Goal: Task Accomplishment & Management: Manage account settings

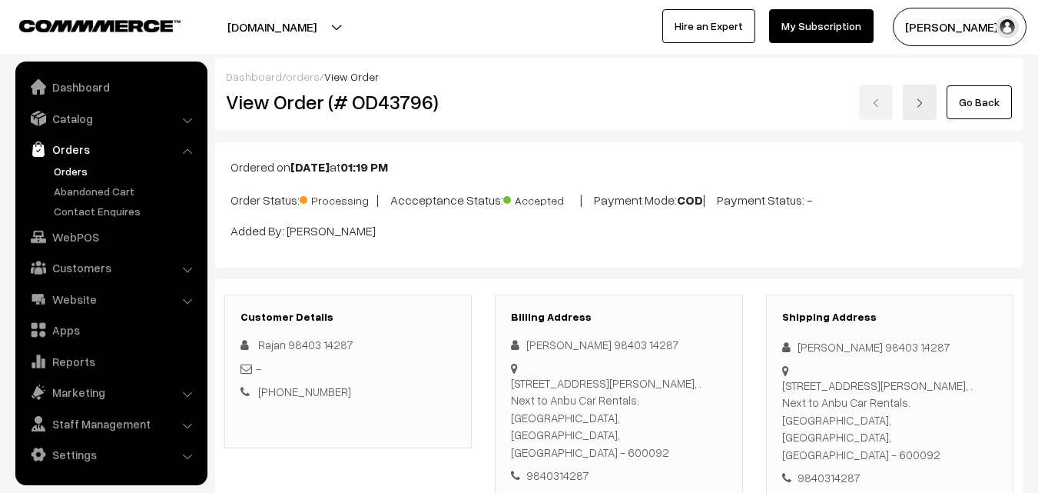
click at [640, 73] on div "Dashboard / orders / View Order" at bounding box center [619, 76] width 786 height 16
click at [71, 167] on link "Orders" at bounding box center [126, 171] width 152 height 16
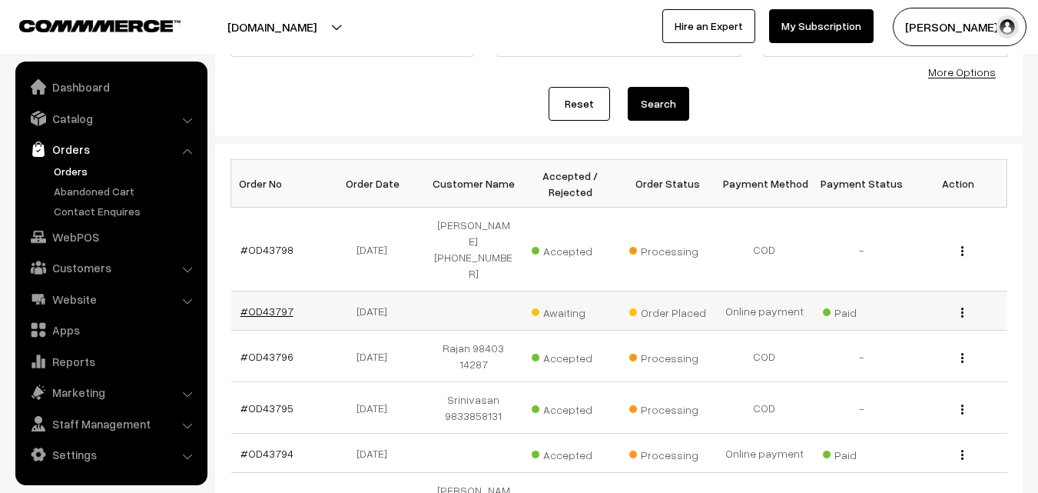
scroll to position [154, 0]
click at [275, 304] on link "#OD43797" at bounding box center [267, 310] width 53 height 13
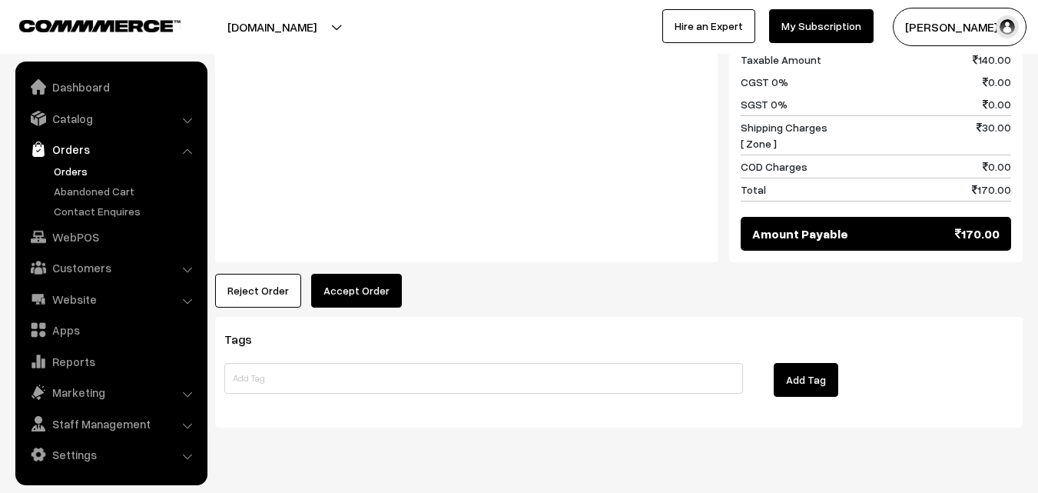
click at [365, 274] on button "Accept Order" at bounding box center [356, 291] width 91 height 34
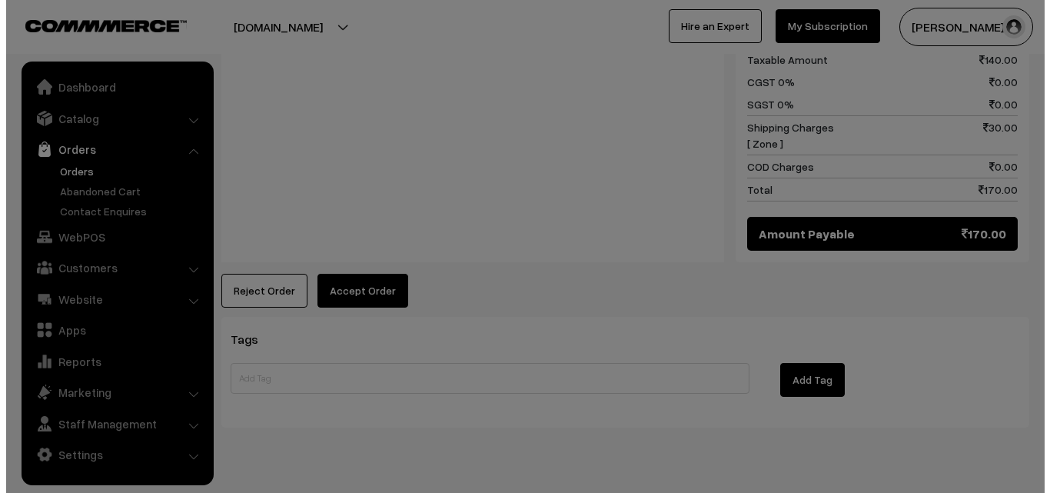
scroll to position [763, 0]
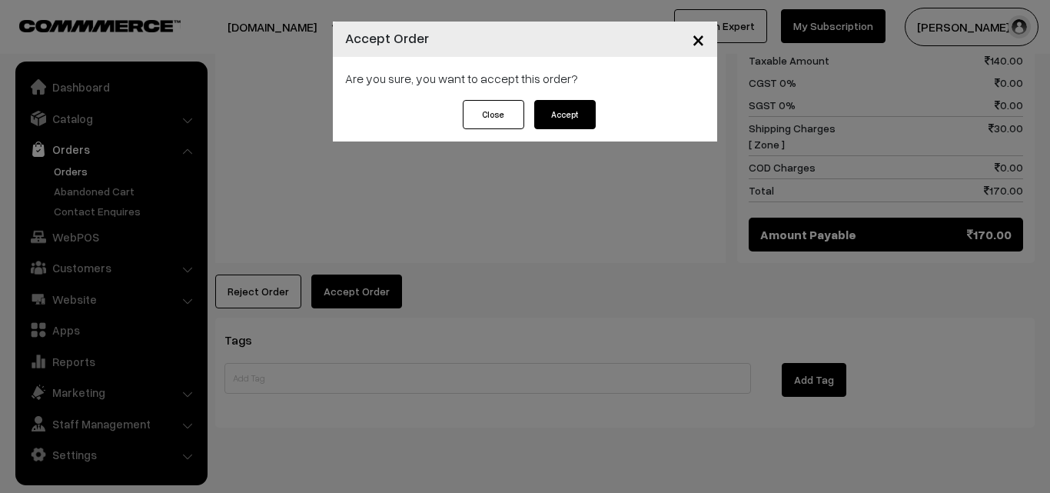
click at [595, 111] on button "Accept" at bounding box center [564, 114] width 61 height 29
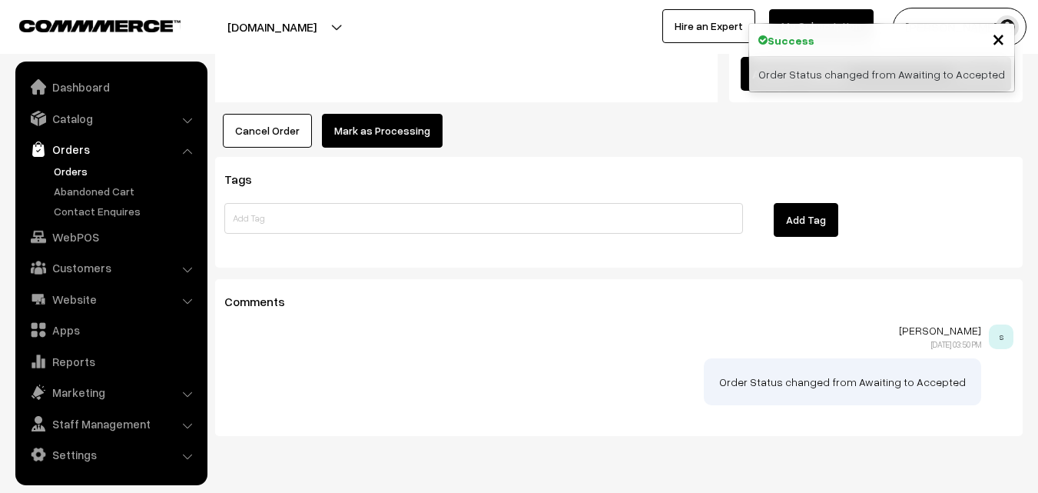
click at [374, 114] on button "Mark as Processing" at bounding box center [382, 131] width 121 height 34
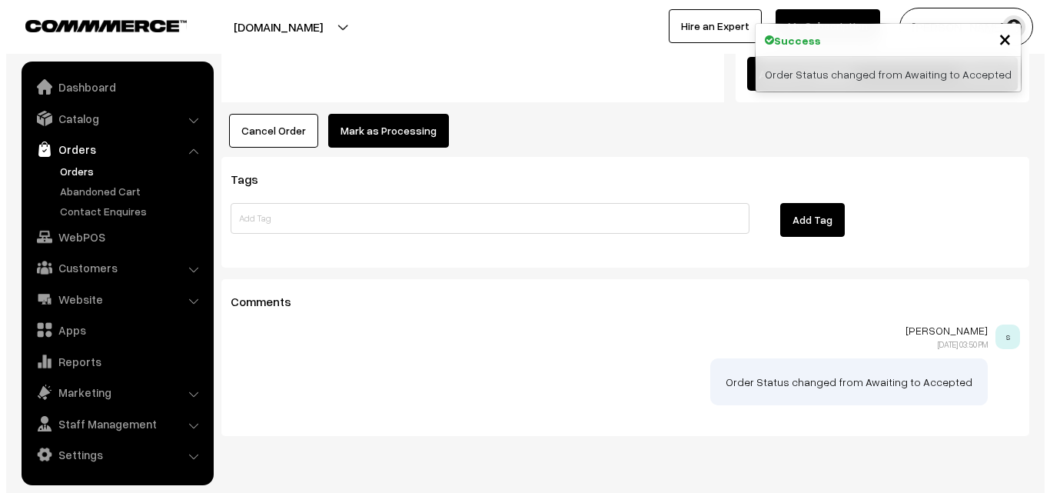
scroll to position [923, 0]
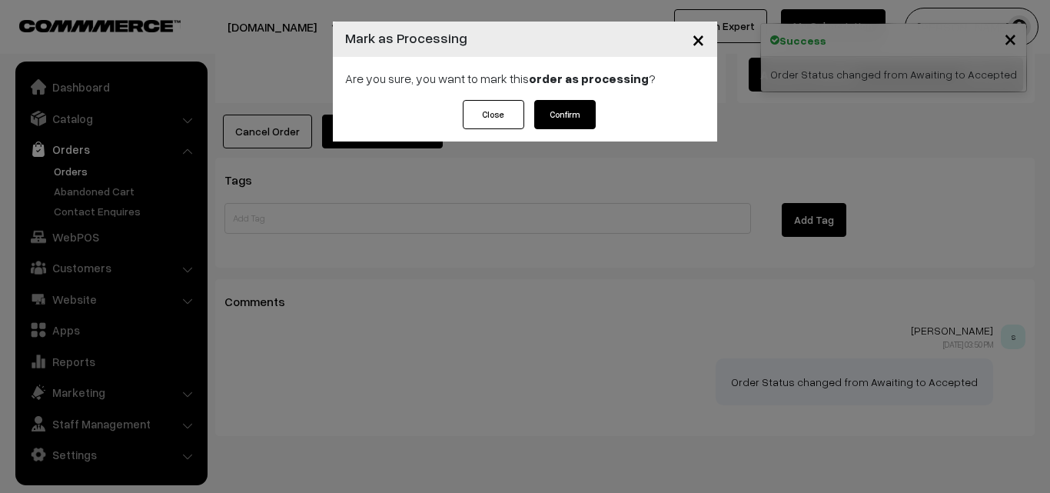
click at [577, 111] on button "Confirm" at bounding box center [564, 114] width 61 height 29
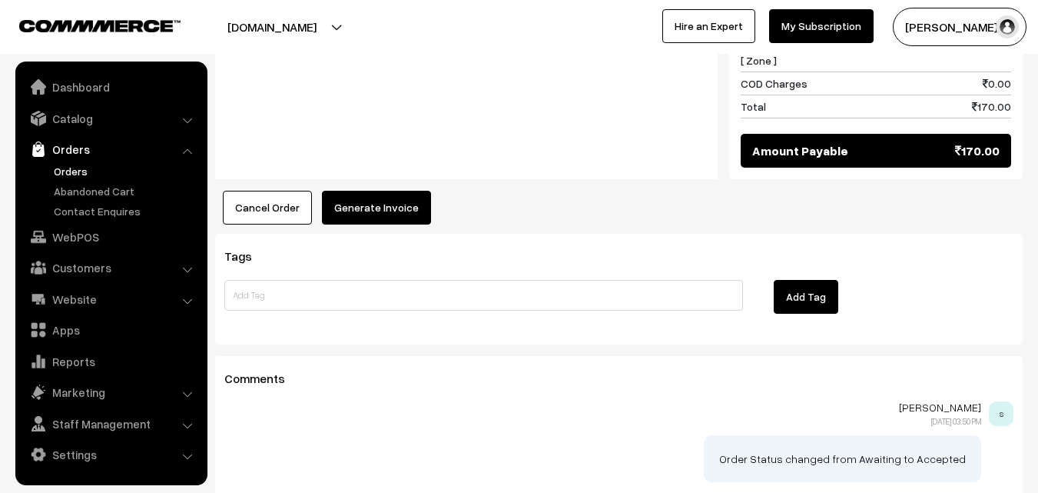
click at [371, 191] on button "Generate Invoice" at bounding box center [376, 208] width 109 height 34
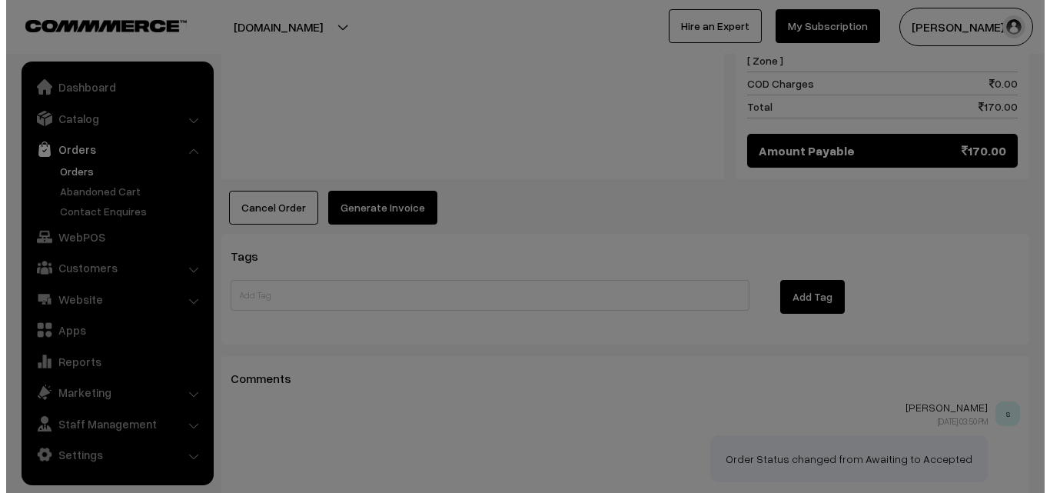
scroll to position [846, 0]
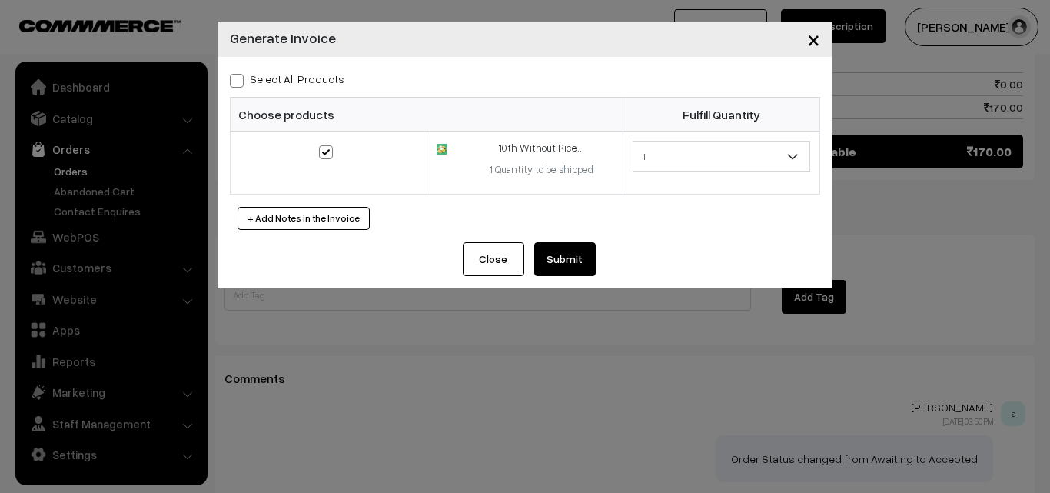
click at [542, 257] on button "Submit" at bounding box center [564, 259] width 61 height 34
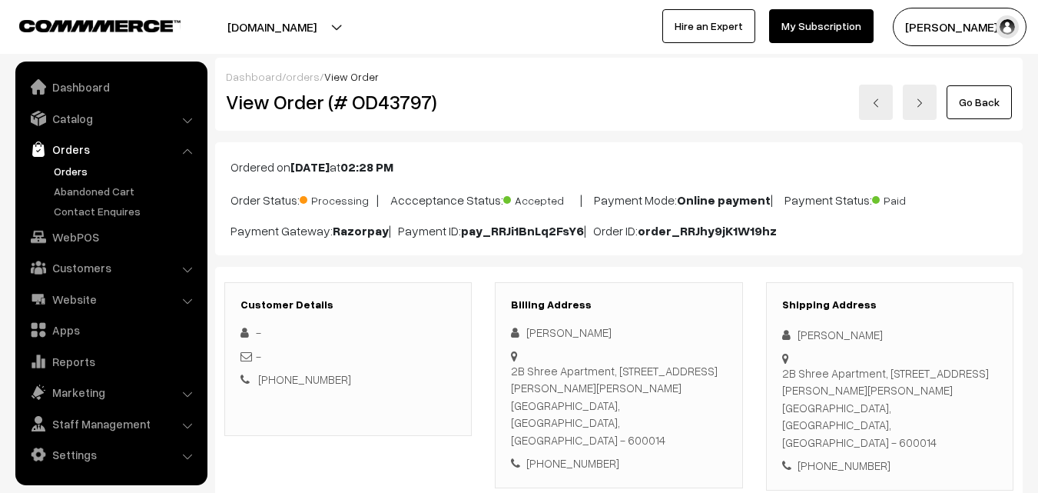
scroll to position [846, 0]
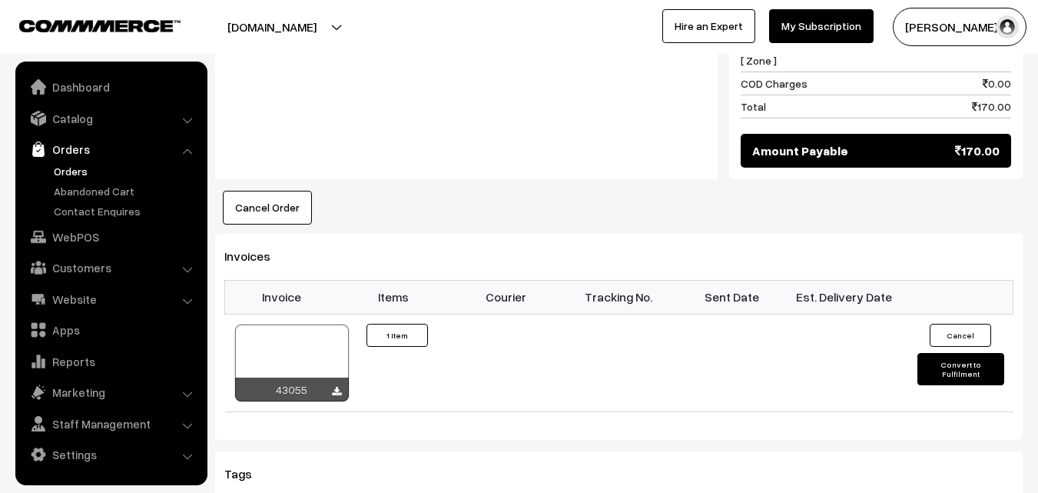
click at [278, 324] on div at bounding box center [292, 362] width 114 height 77
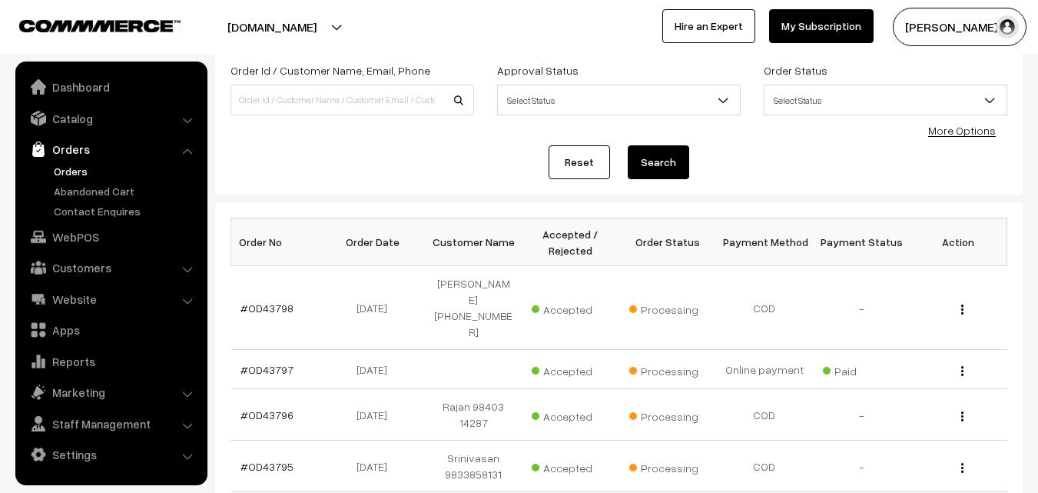
scroll to position [78, 0]
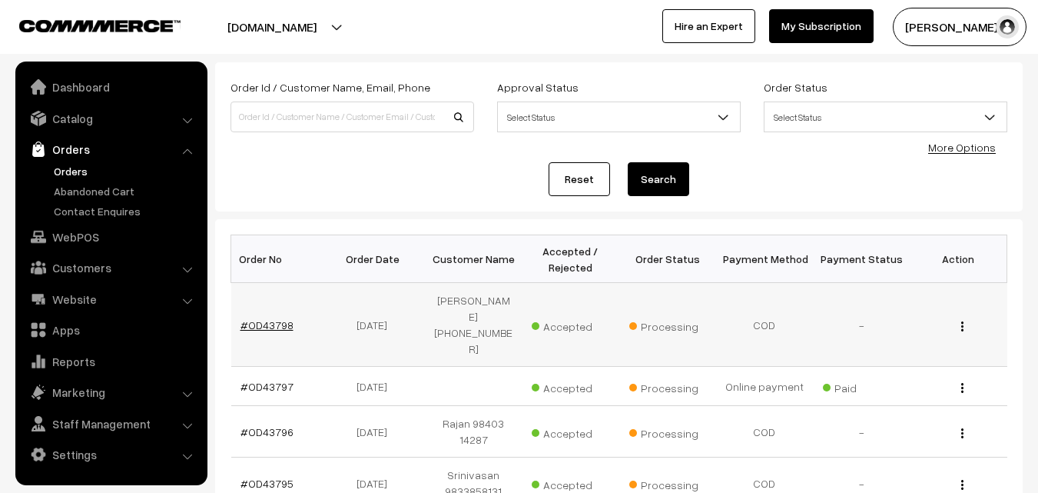
click at [280, 318] on link "#OD43798" at bounding box center [267, 324] width 53 height 13
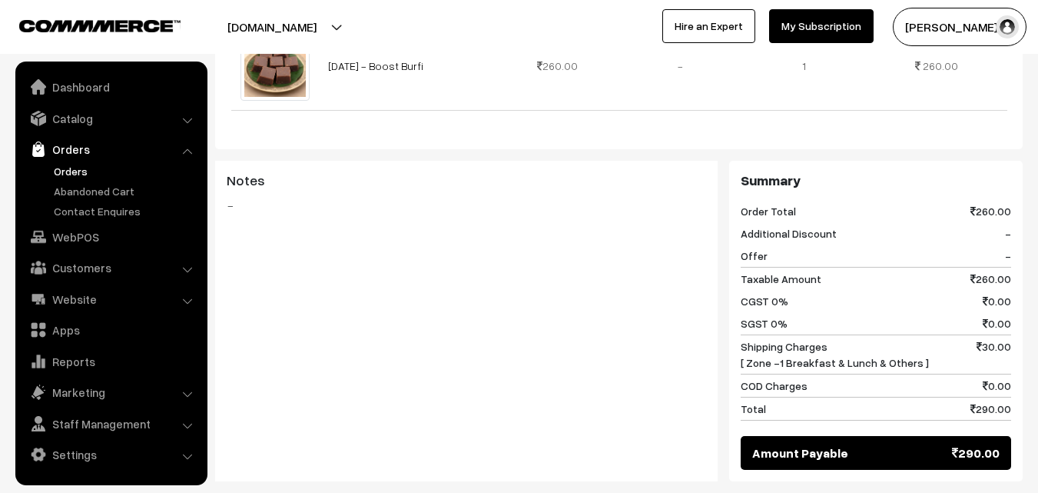
scroll to position [769, 0]
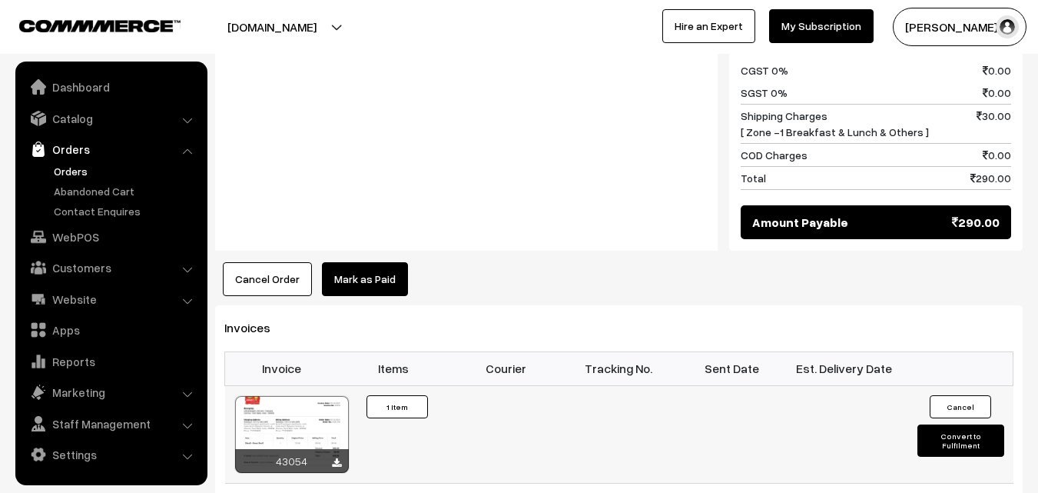
click at [357, 394] on td "Invoice #43054 × Products Quantity 1 Item" at bounding box center [393, 434] width 113 height 98
click at [327, 401] on div at bounding box center [292, 434] width 114 height 77
click at [66, 168] on link "Orders" at bounding box center [126, 171] width 152 height 16
